Goal: Task Accomplishment & Management: Use online tool/utility

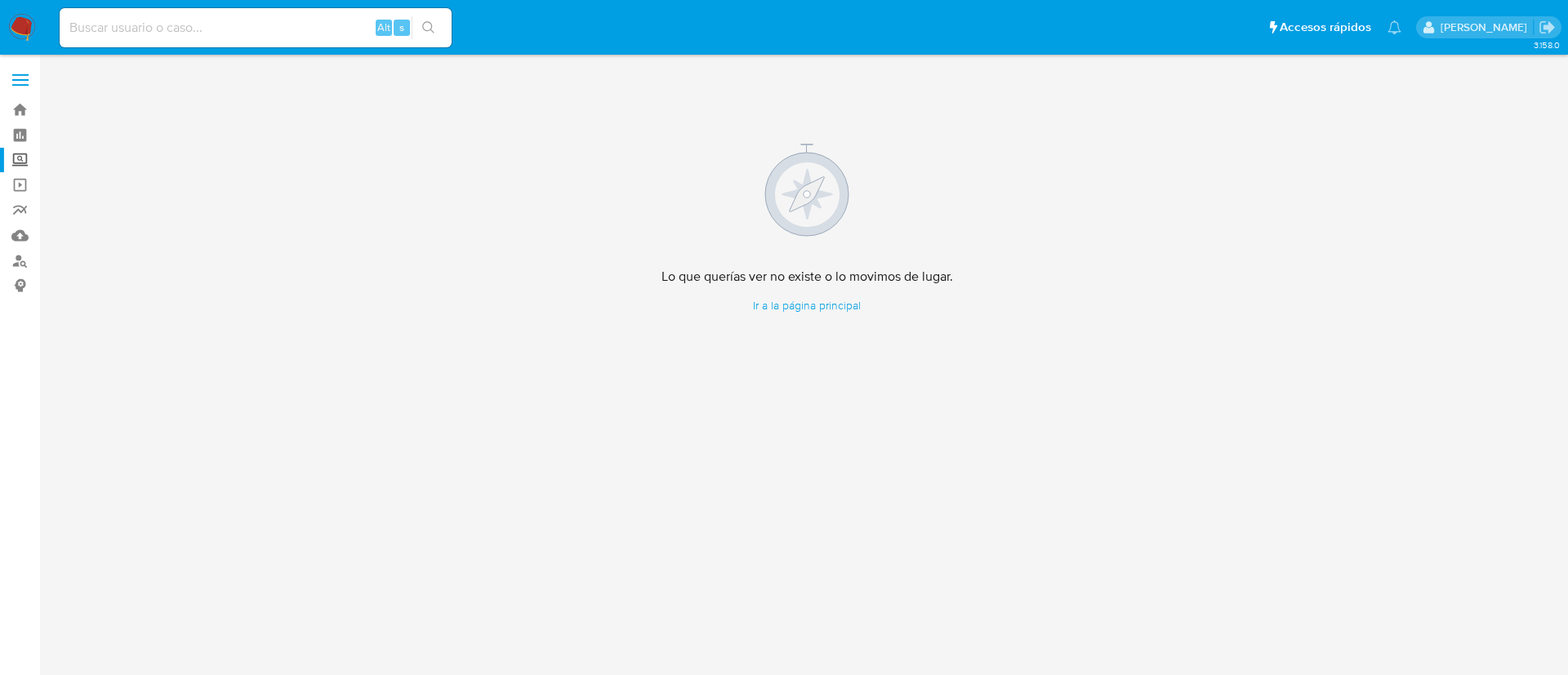
click at [16, 161] on label "Screening" at bounding box center [97, 160] width 194 height 26
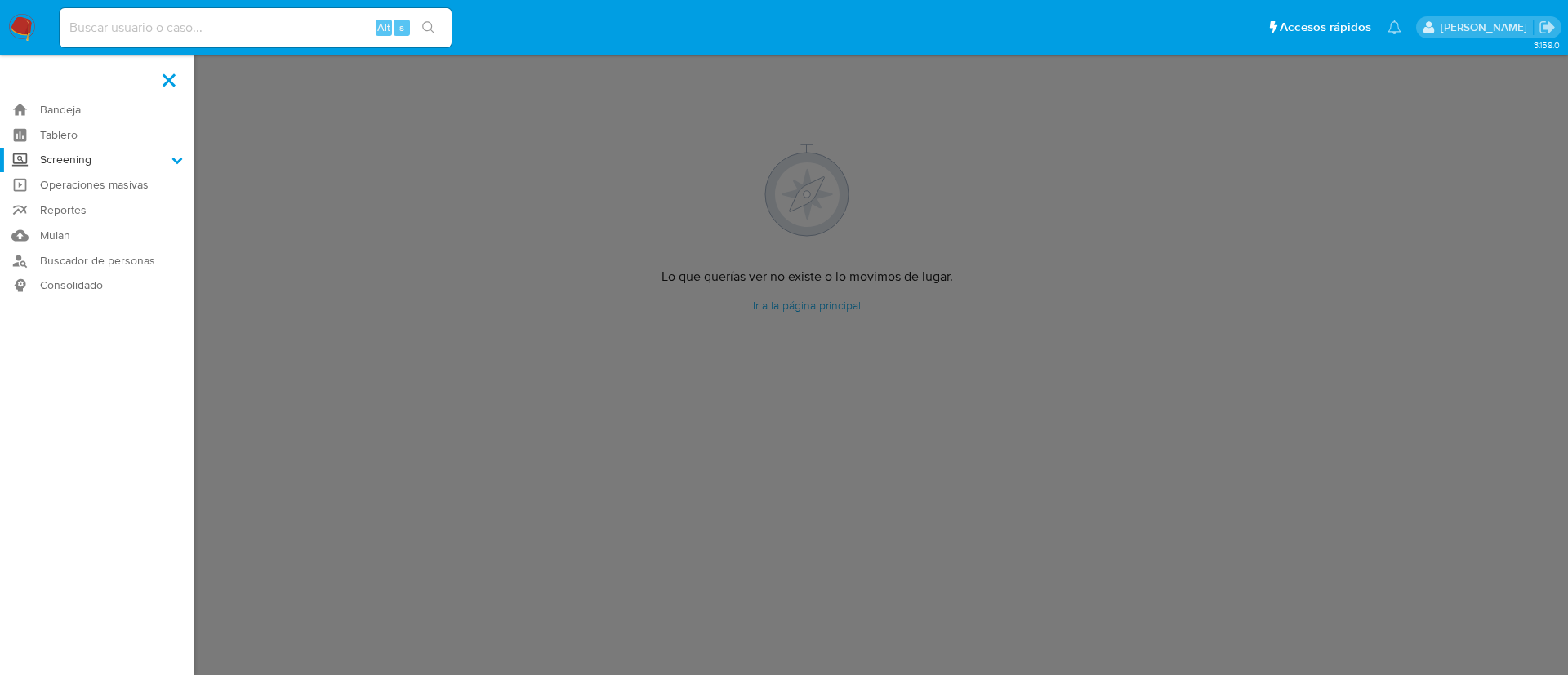
click at [0, 0] on input "Screening" at bounding box center [0, 0] width 0 height 0
click at [57, 218] on link "Herramientas" at bounding box center [97, 225] width 194 height 21
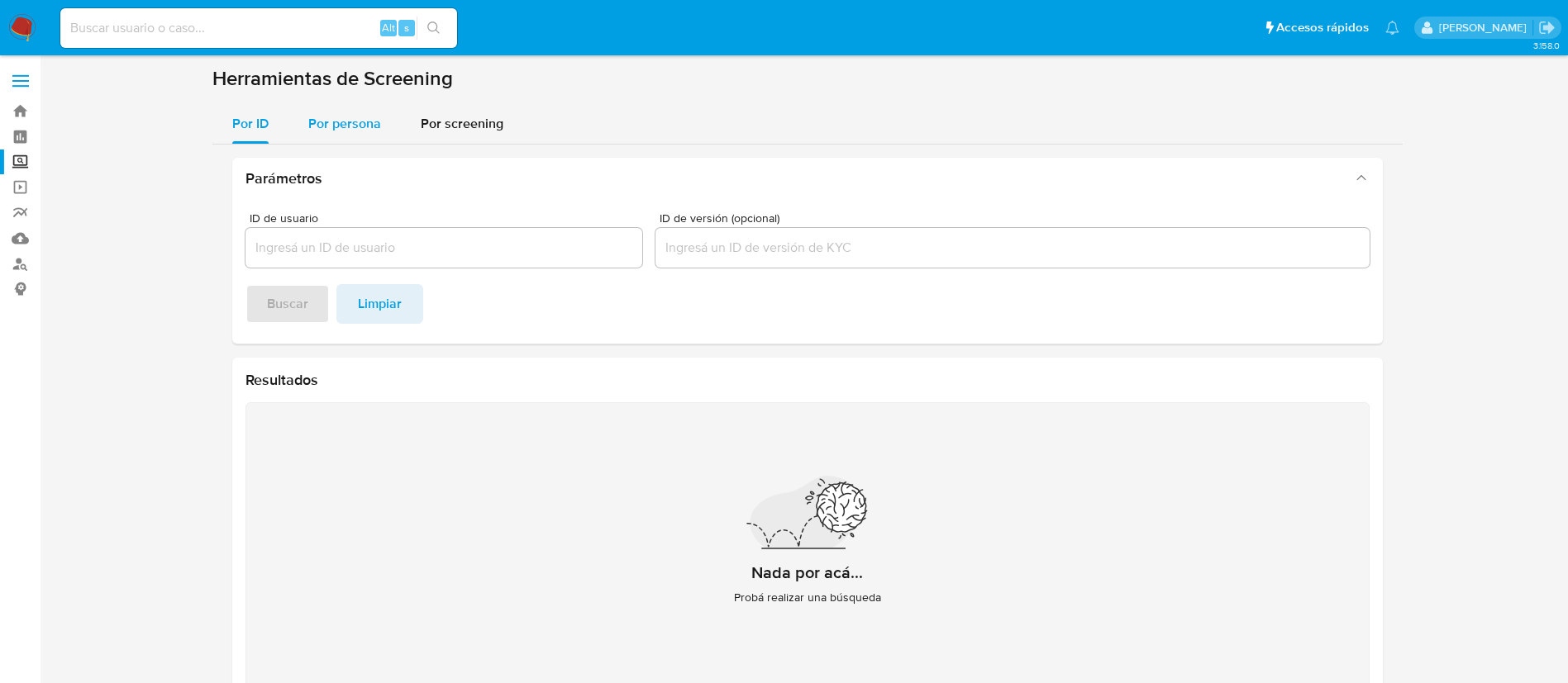
click at [349, 115] on span "Por persona" at bounding box center [344, 124] width 73 height 19
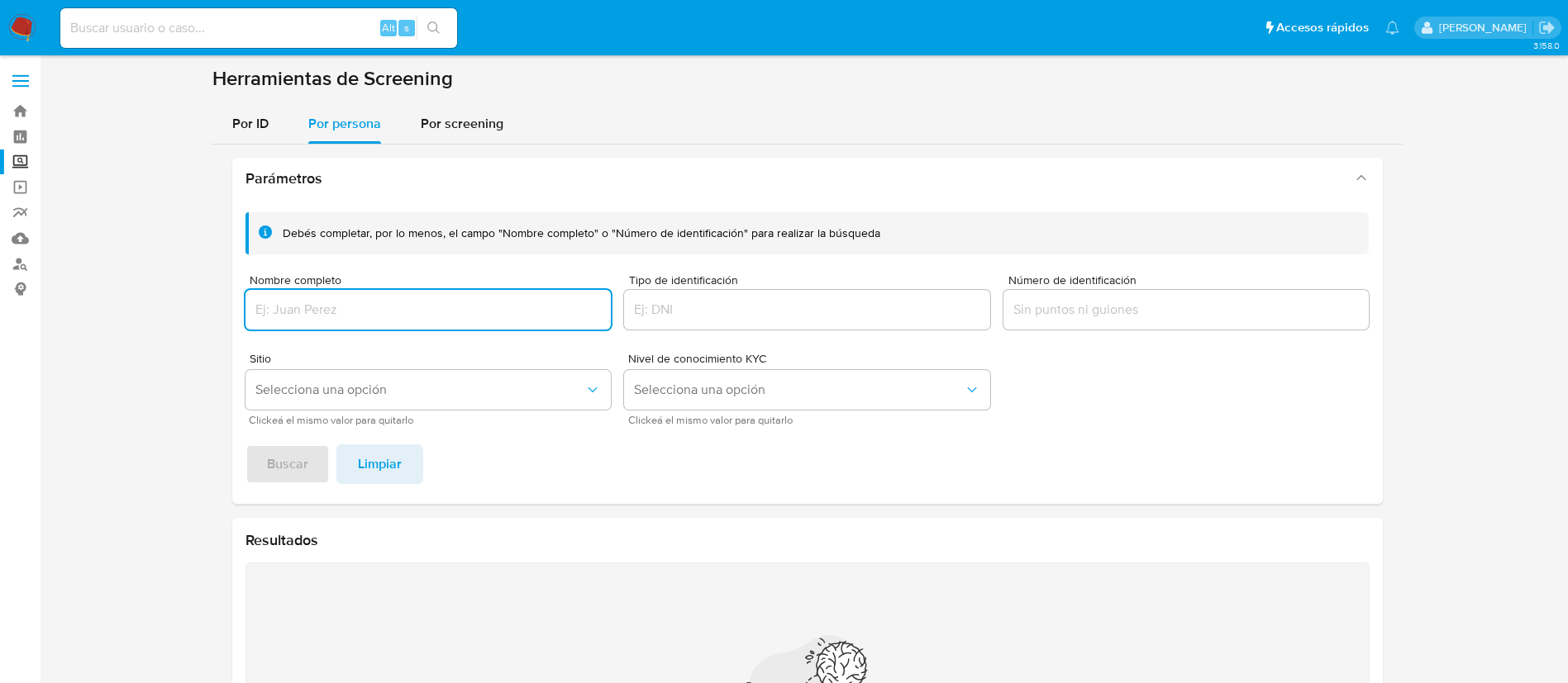
click at [355, 305] on input "Nombre completo" at bounding box center [429, 310] width 367 height 21
type input "[PERSON_NAME] [PERSON_NAME]"
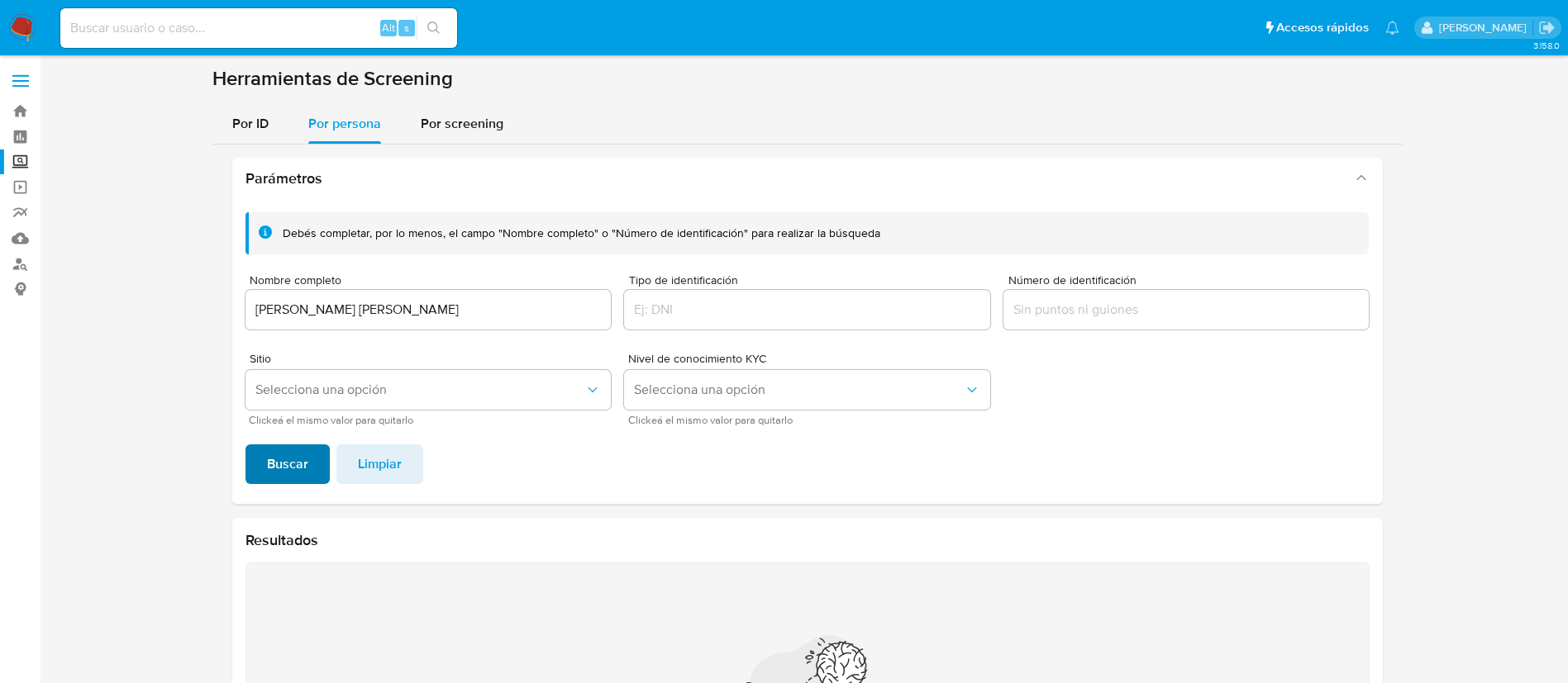
click at [268, 475] on span "Buscar" at bounding box center [287, 464] width 41 height 36
